Goal: Transaction & Acquisition: Obtain resource

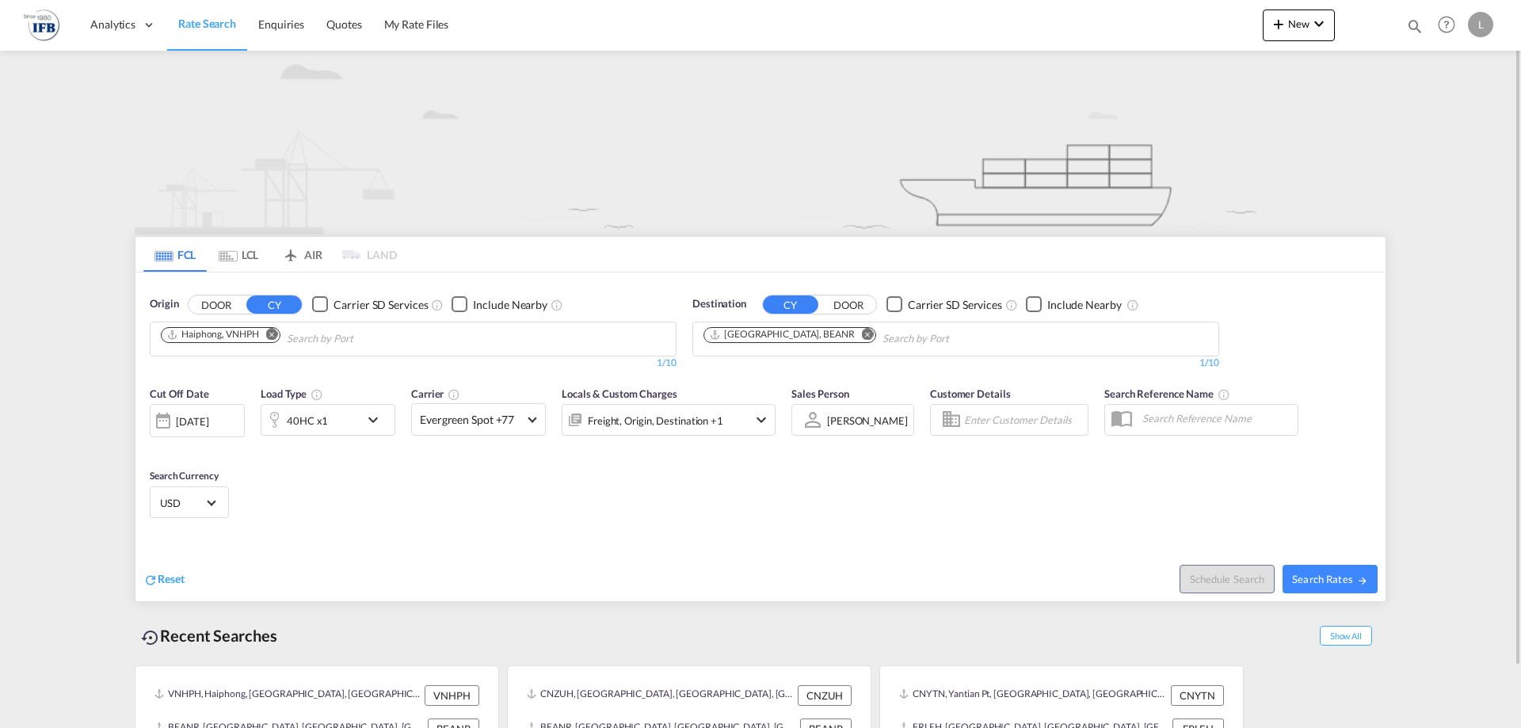
click at [341, 354] on md-chips "Haiphong, VNHPH" at bounding box center [413, 338] width 525 height 33
click at [349, 335] on input "Chips input." at bounding box center [362, 338] width 151 height 25
drag, startPoint x: 366, startPoint y: 340, endPoint x: 209, endPoint y: 332, distance: 157.0
click at [209, 332] on md-chips "ingbo" at bounding box center [413, 338] width 525 height 33
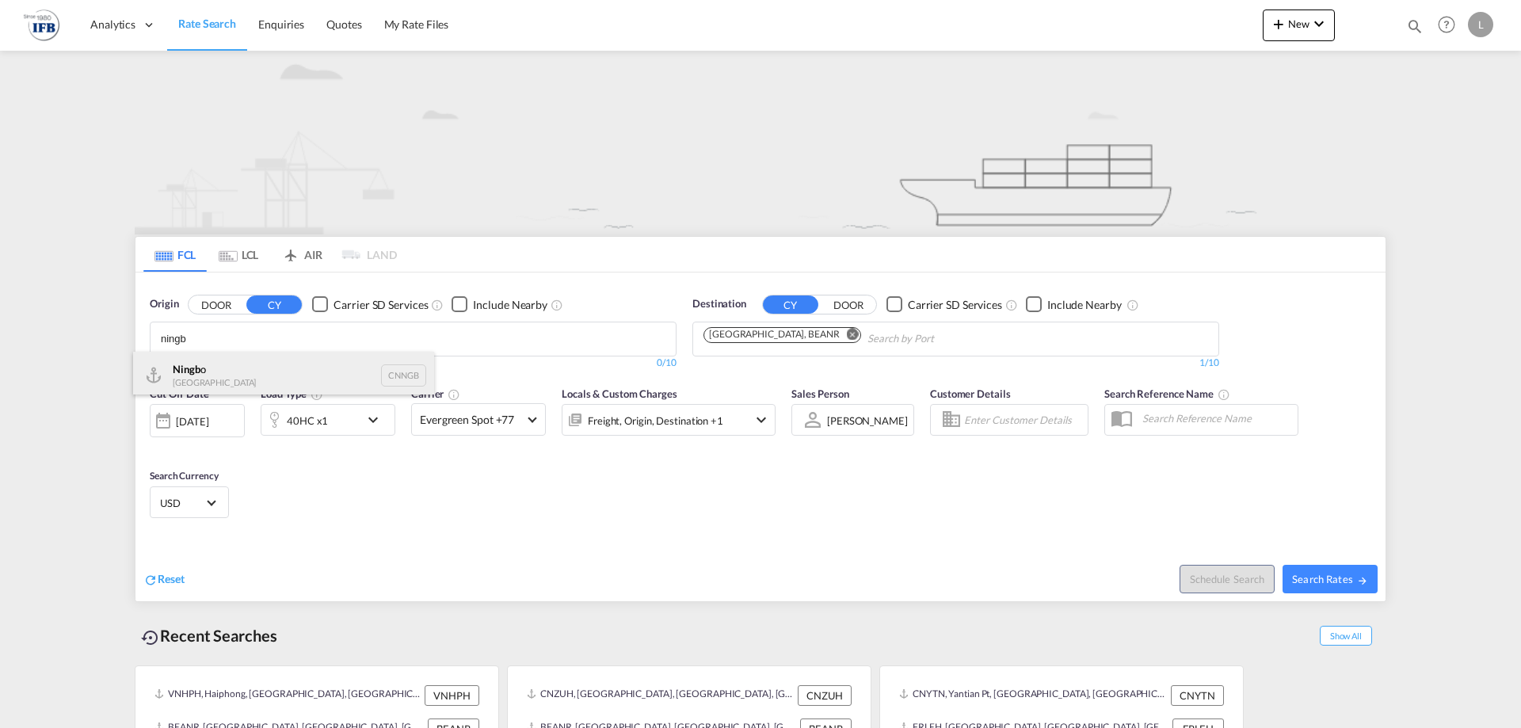
type input "ningb"
drag, startPoint x: 209, startPoint y: 363, endPoint x: 1012, endPoint y: 396, distance: 803.9
click at [209, 364] on div "Ningb o China CNNGB" at bounding box center [283, 376] width 301 height 48
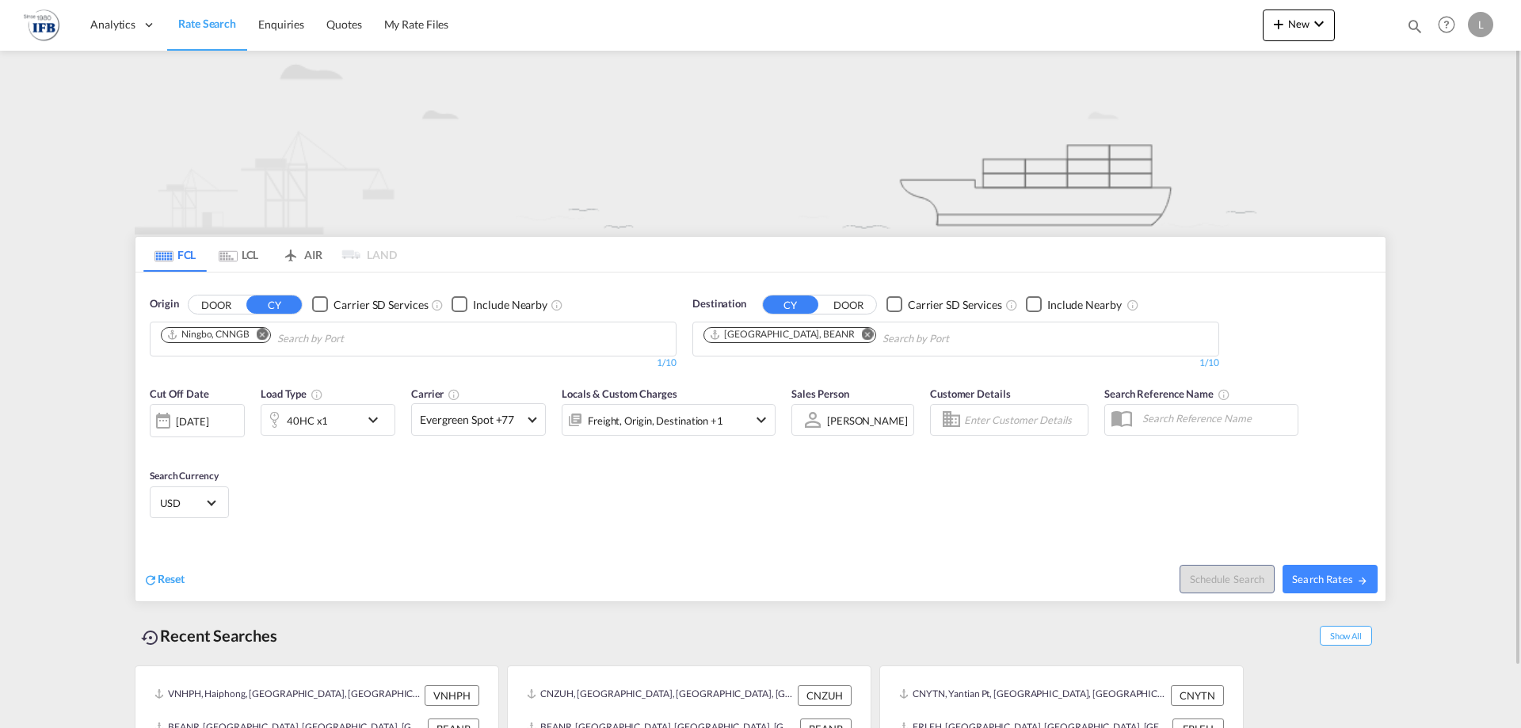
click at [353, 425] on div "40HC x1" at bounding box center [310, 420] width 98 height 32
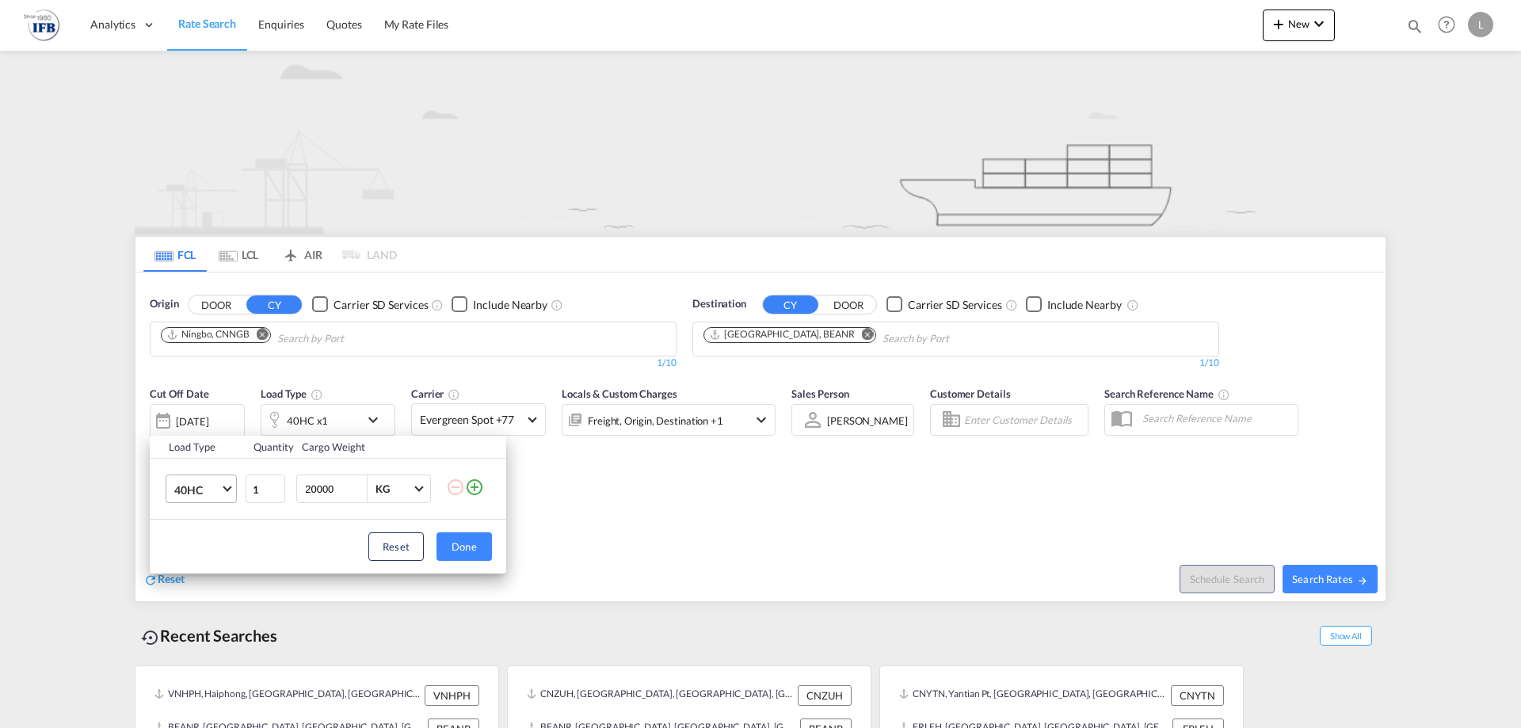
click at [194, 491] on span "40HC" at bounding box center [197, 490] width 46 height 16
click at [212, 422] on md-option "20GP" at bounding box center [216, 414] width 108 height 38
click at [469, 540] on button "Done" at bounding box center [463, 546] width 55 height 29
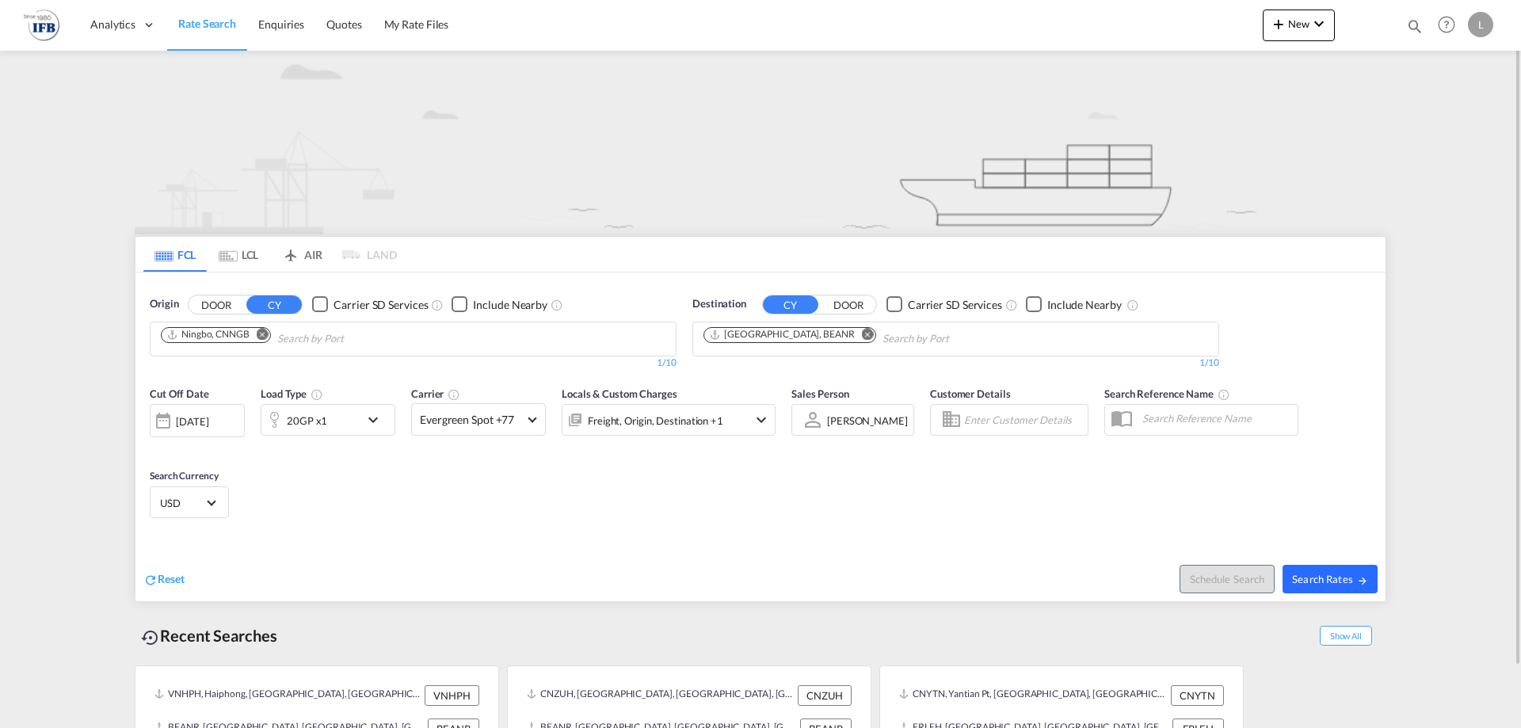
click at [1317, 575] on span "Search Rates" at bounding box center [1330, 579] width 76 height 13
type input "CNNGB to BEANR / [DATE]"
